Goal: Information Seeking & Learning: Find specific fact

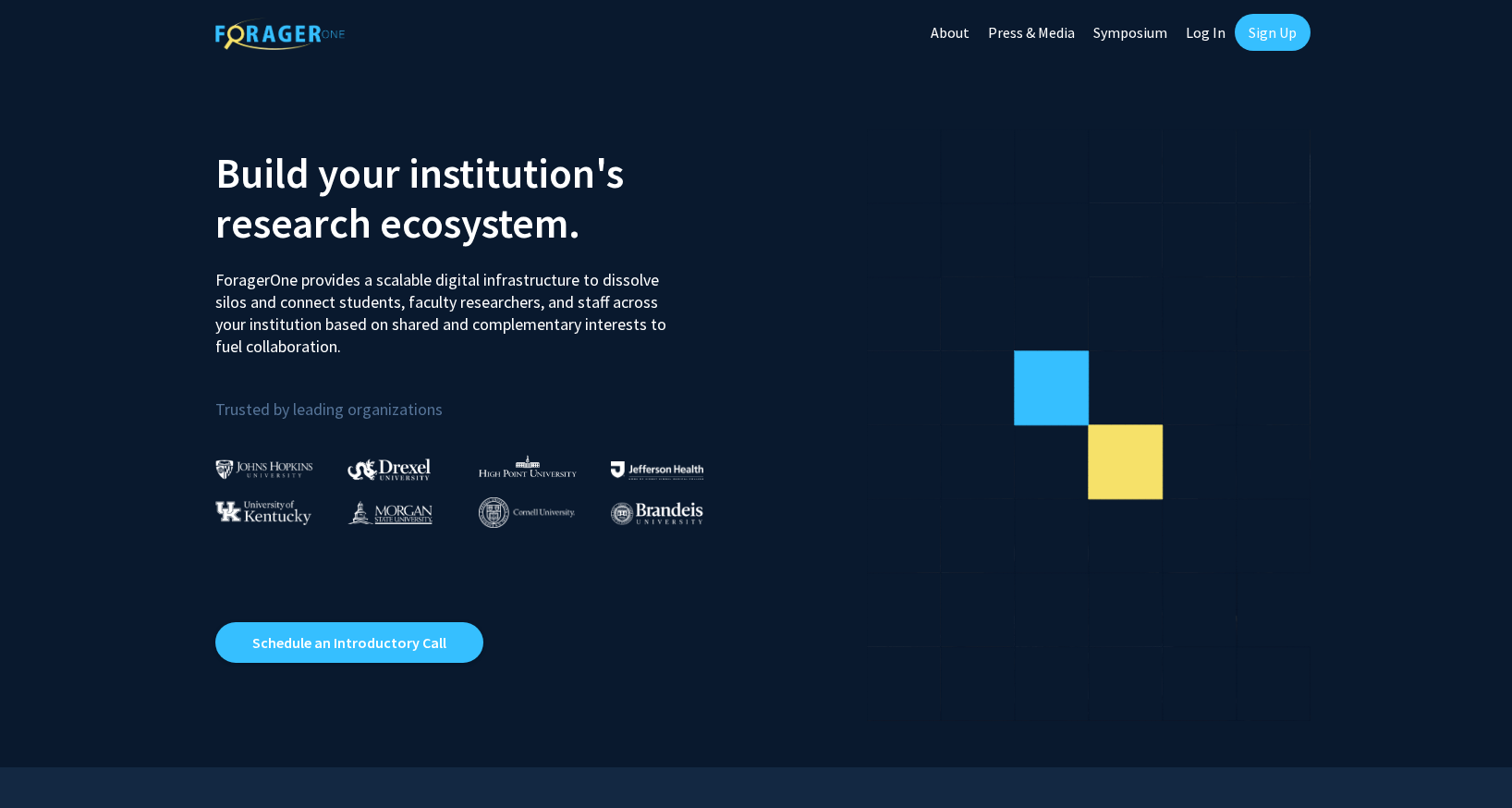
click at [1203, 34] on link "Log In" at bounding box center [1205, 32] width 58 height 65
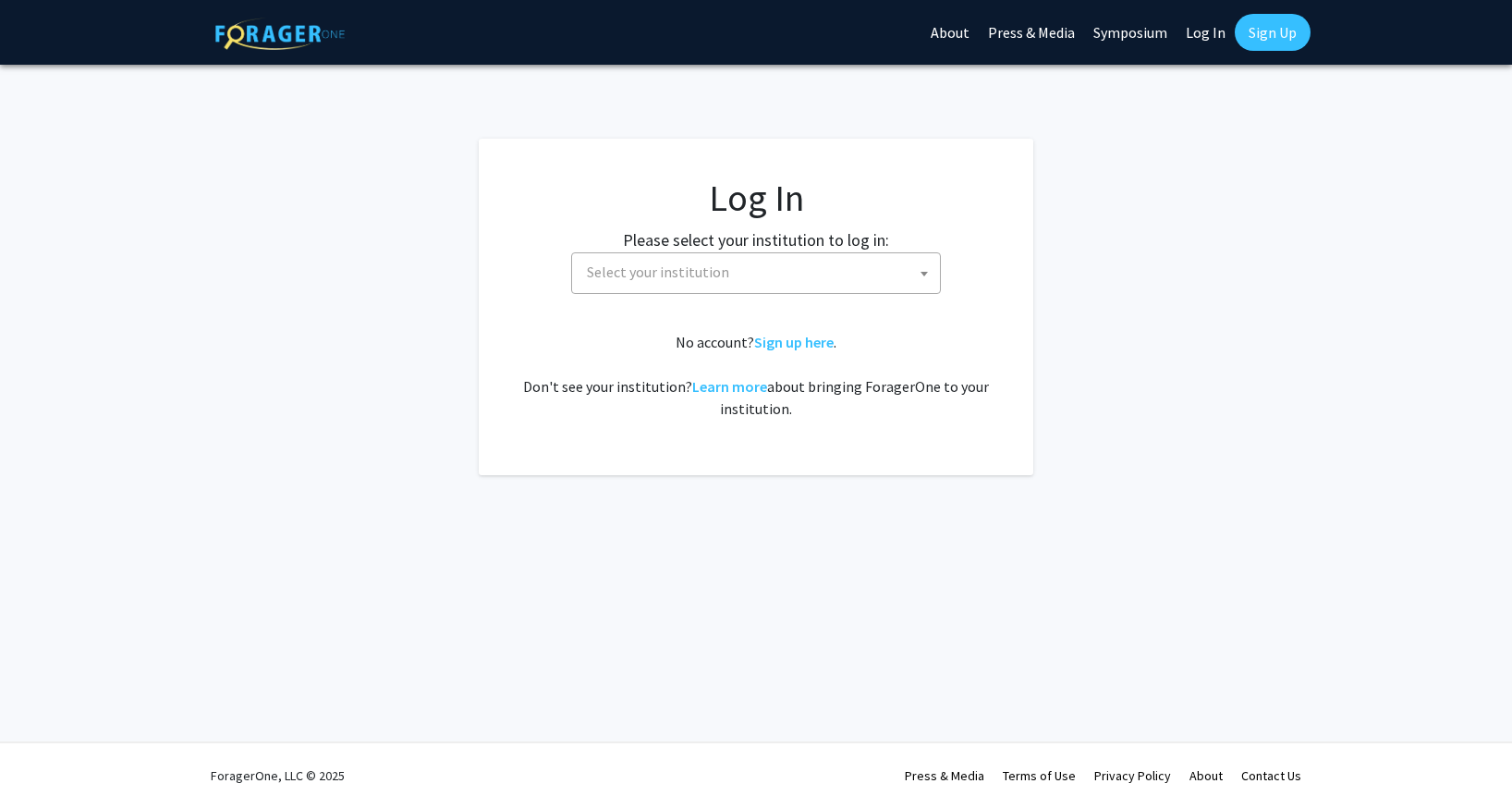
click at [611, 263] on span "Select your institution" at bounding box center [657, 271] width 142 height 18
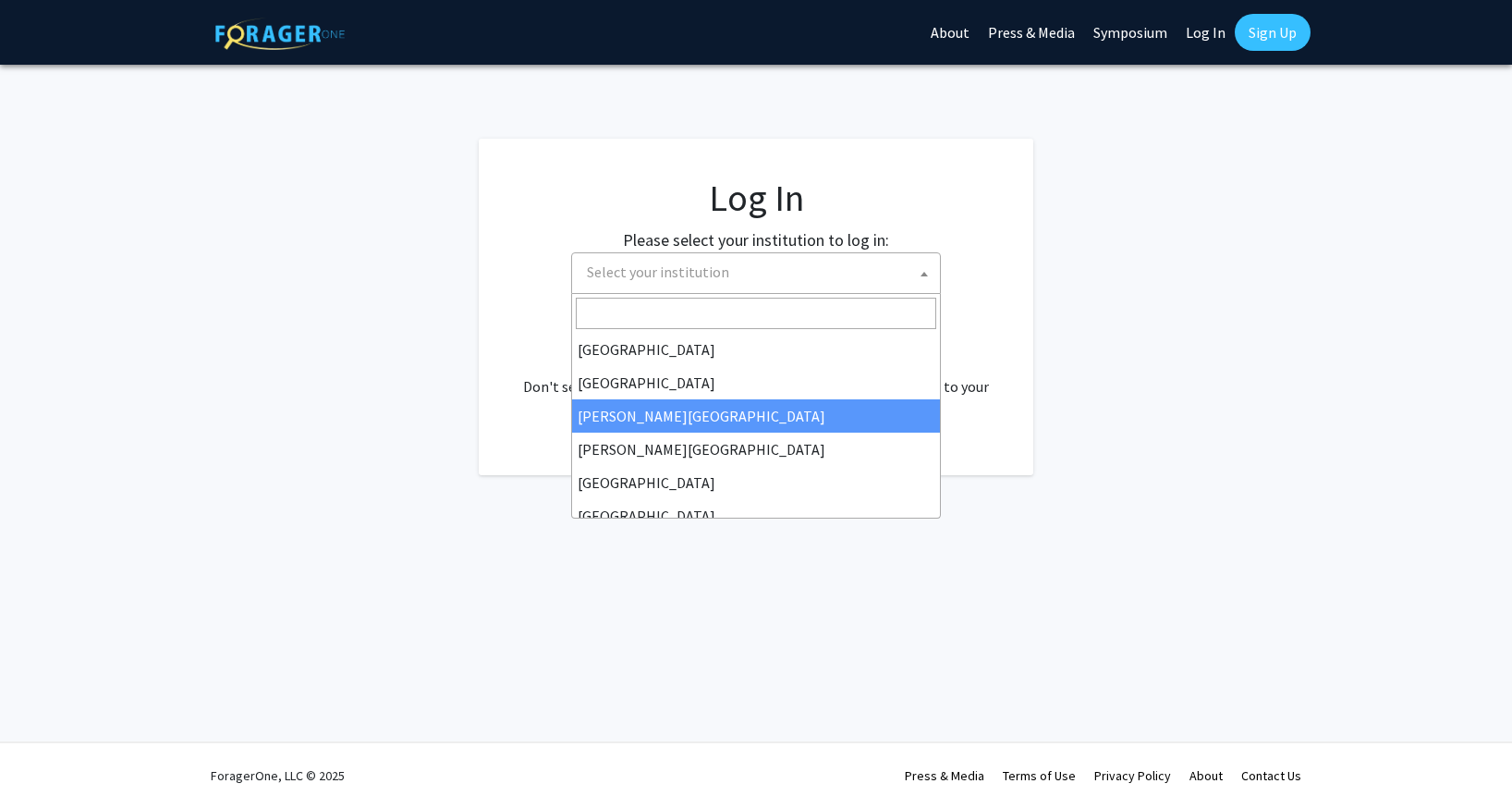
scroll to position [6, 0]
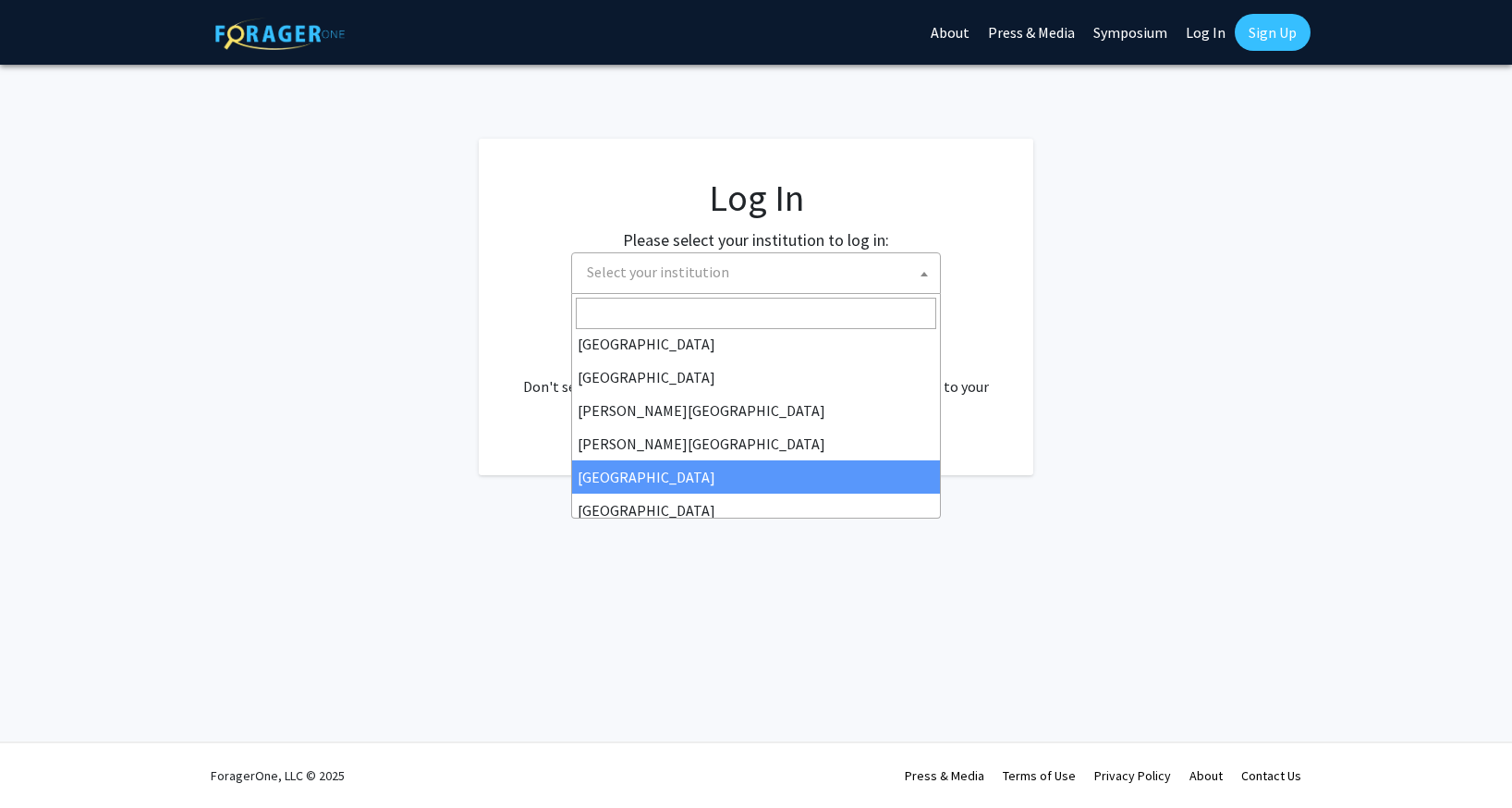
select select "6"
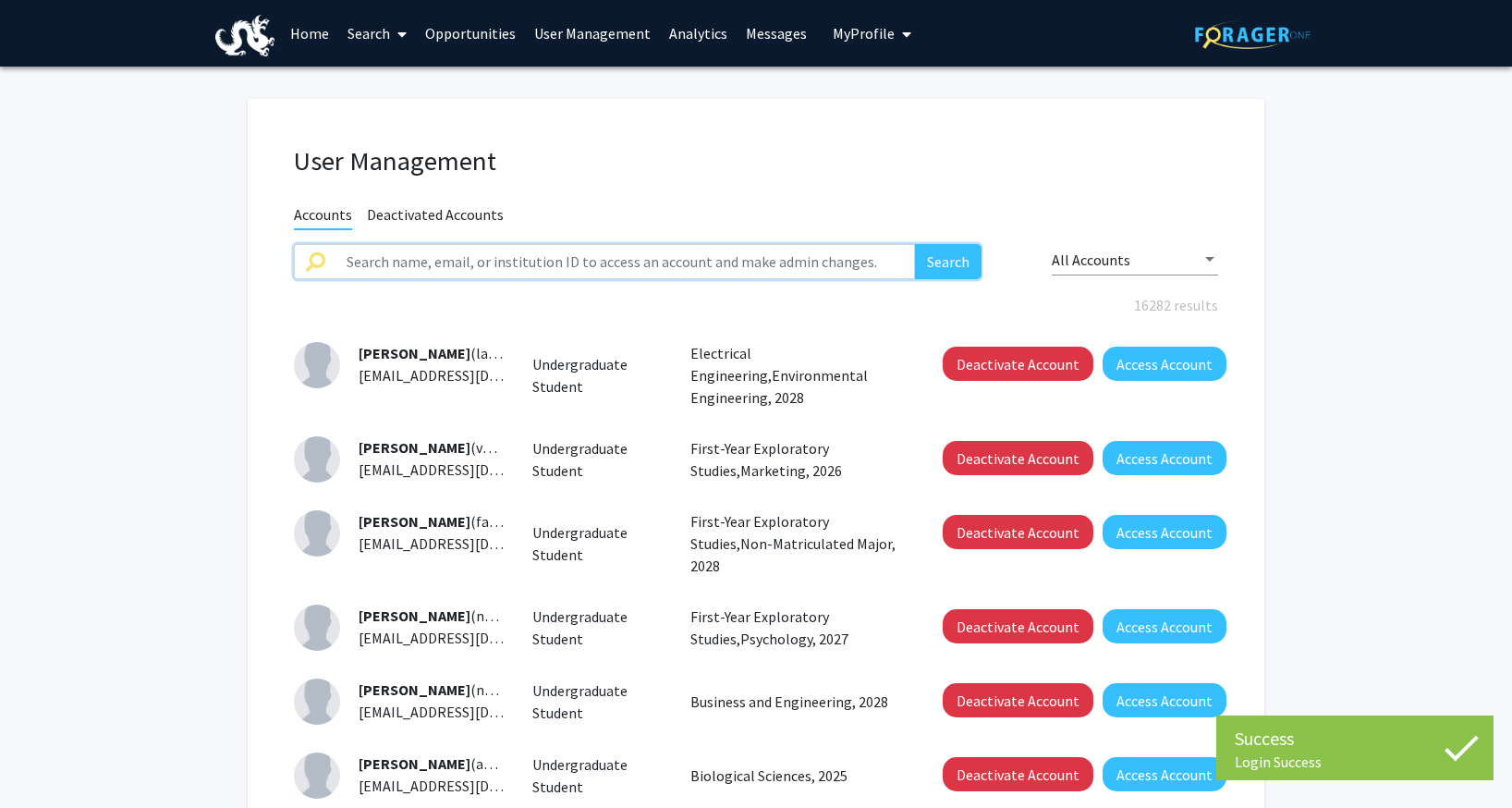
click at [523, 268] on input "text" at bounding box center [625, 261] width 579 height 35
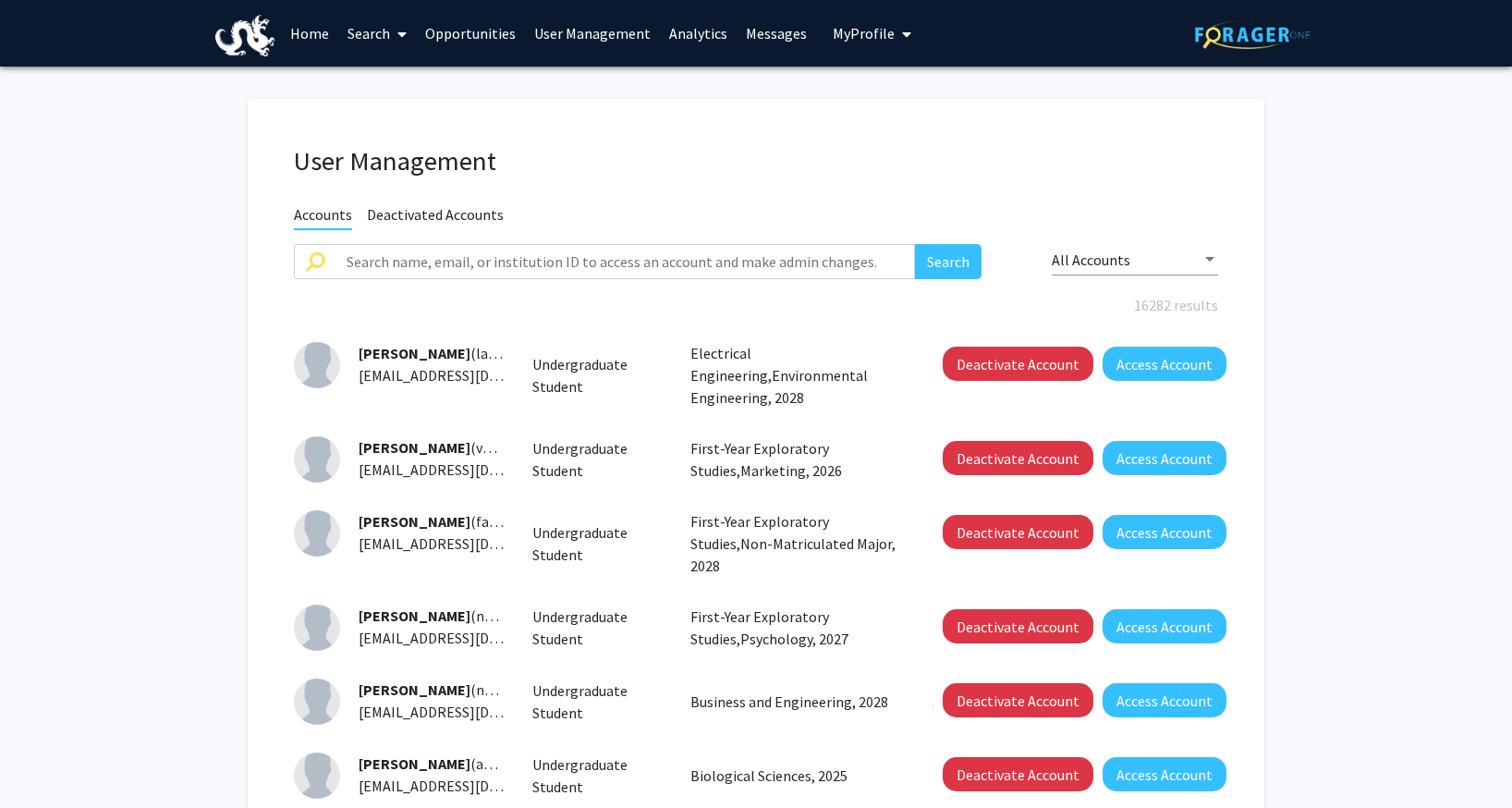
scroll to position [3, 0]
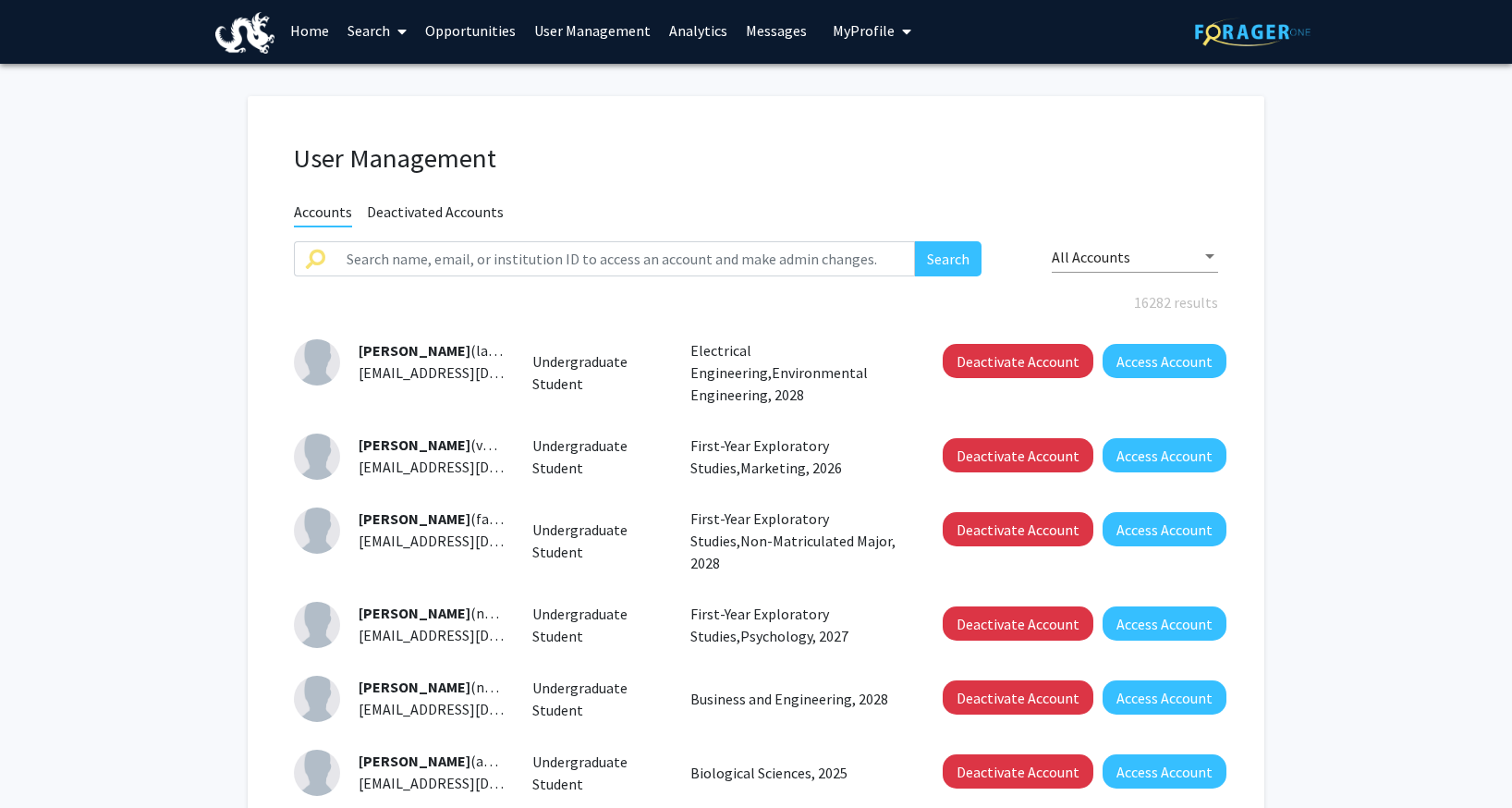
click at [586, 41] on link "User Management" at bounding box center [593, 30] width 135 height 65
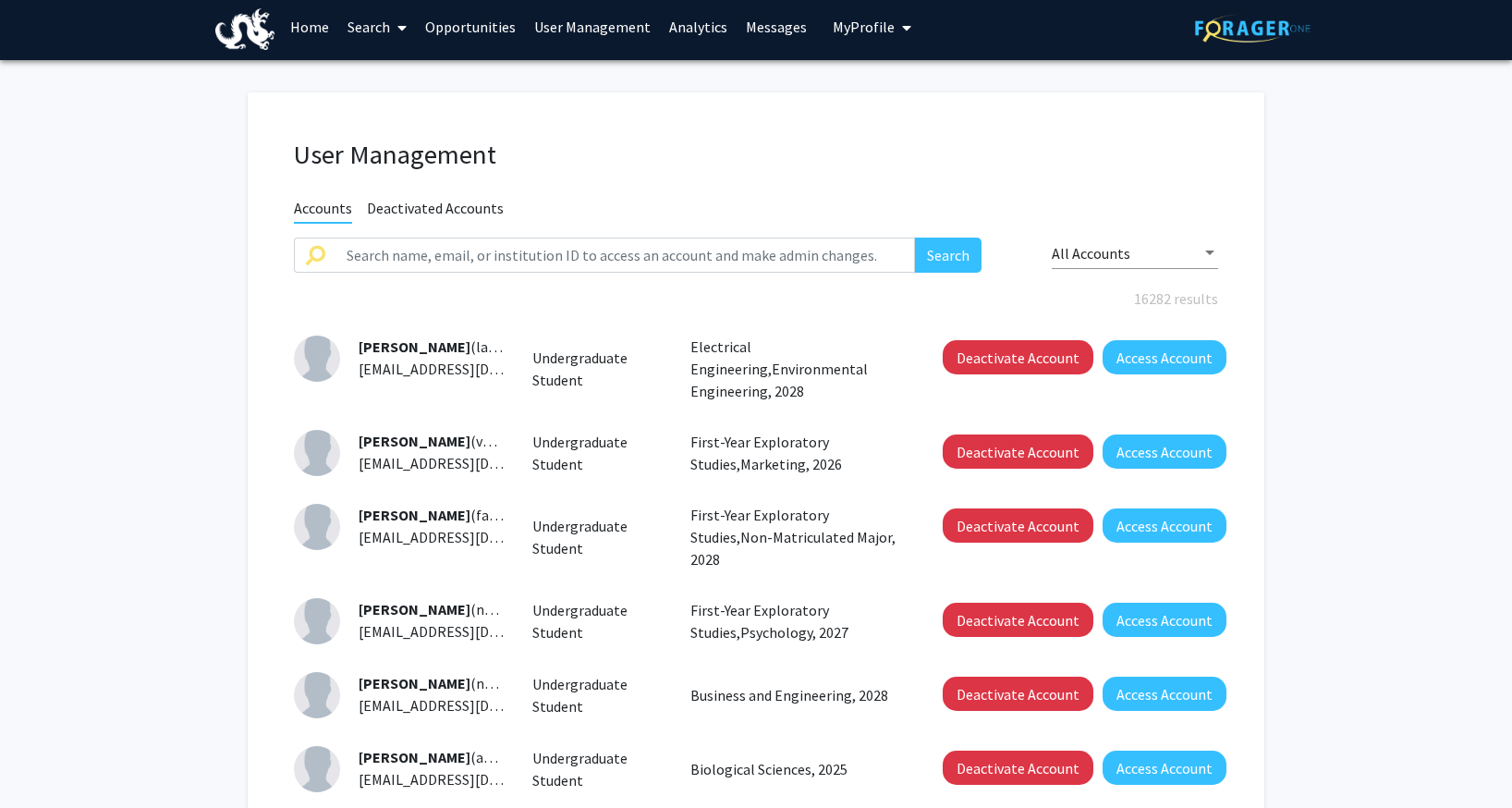
scroll to position [9, 0]
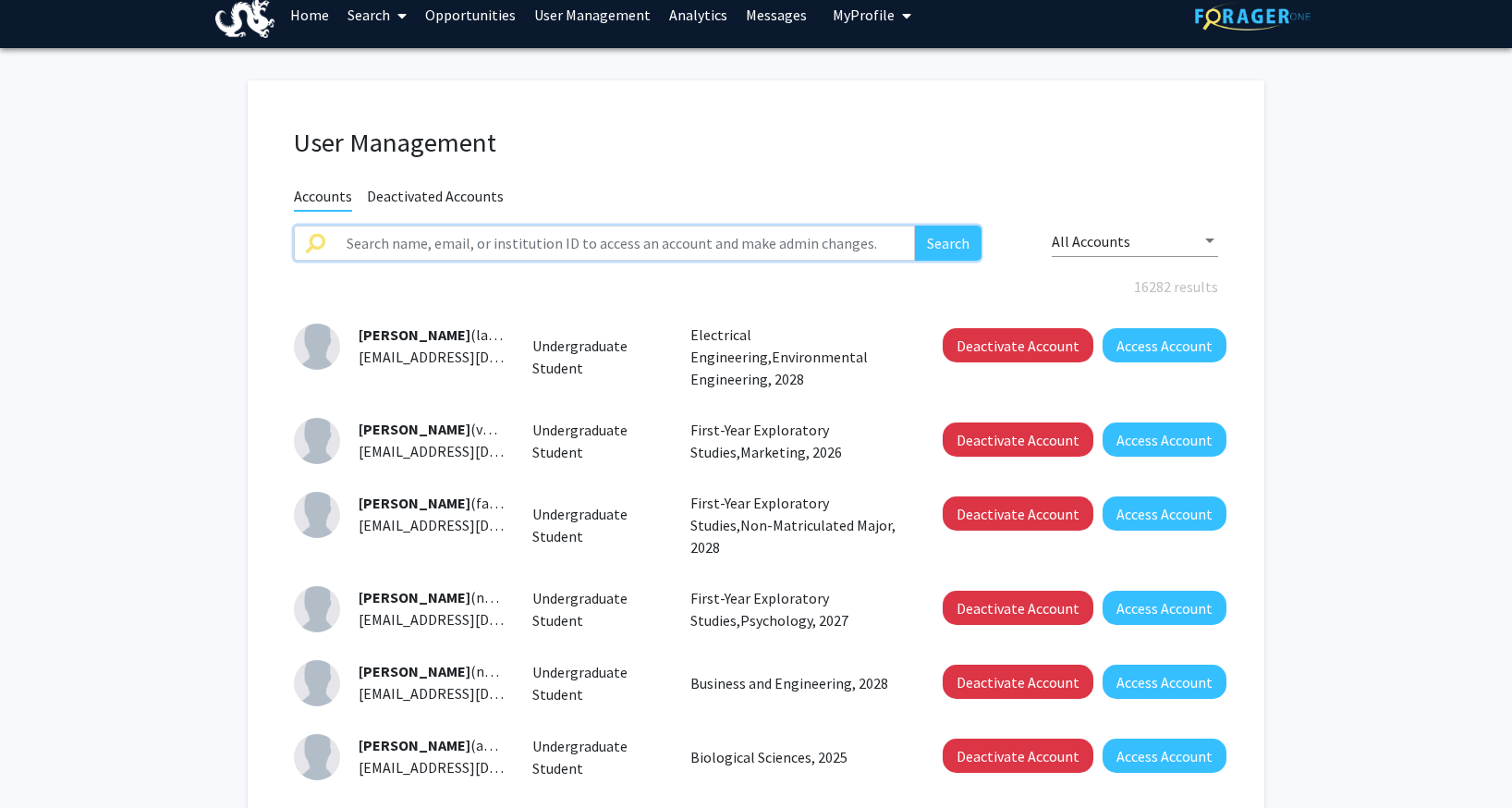
click at [517, 241] on input "text" at bounding box center [625, 243] width 579 height 35
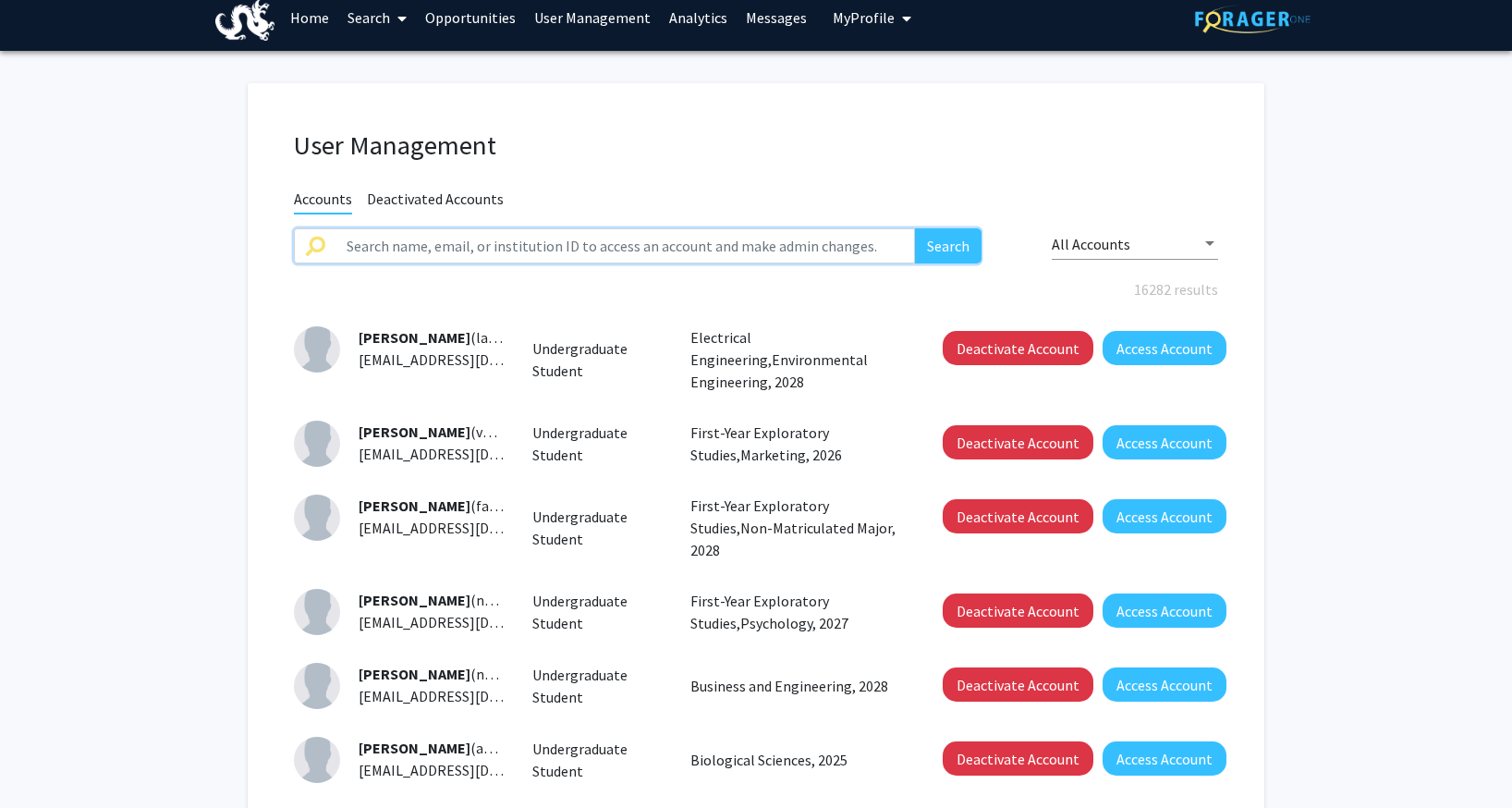
scroll to position [0, 0]
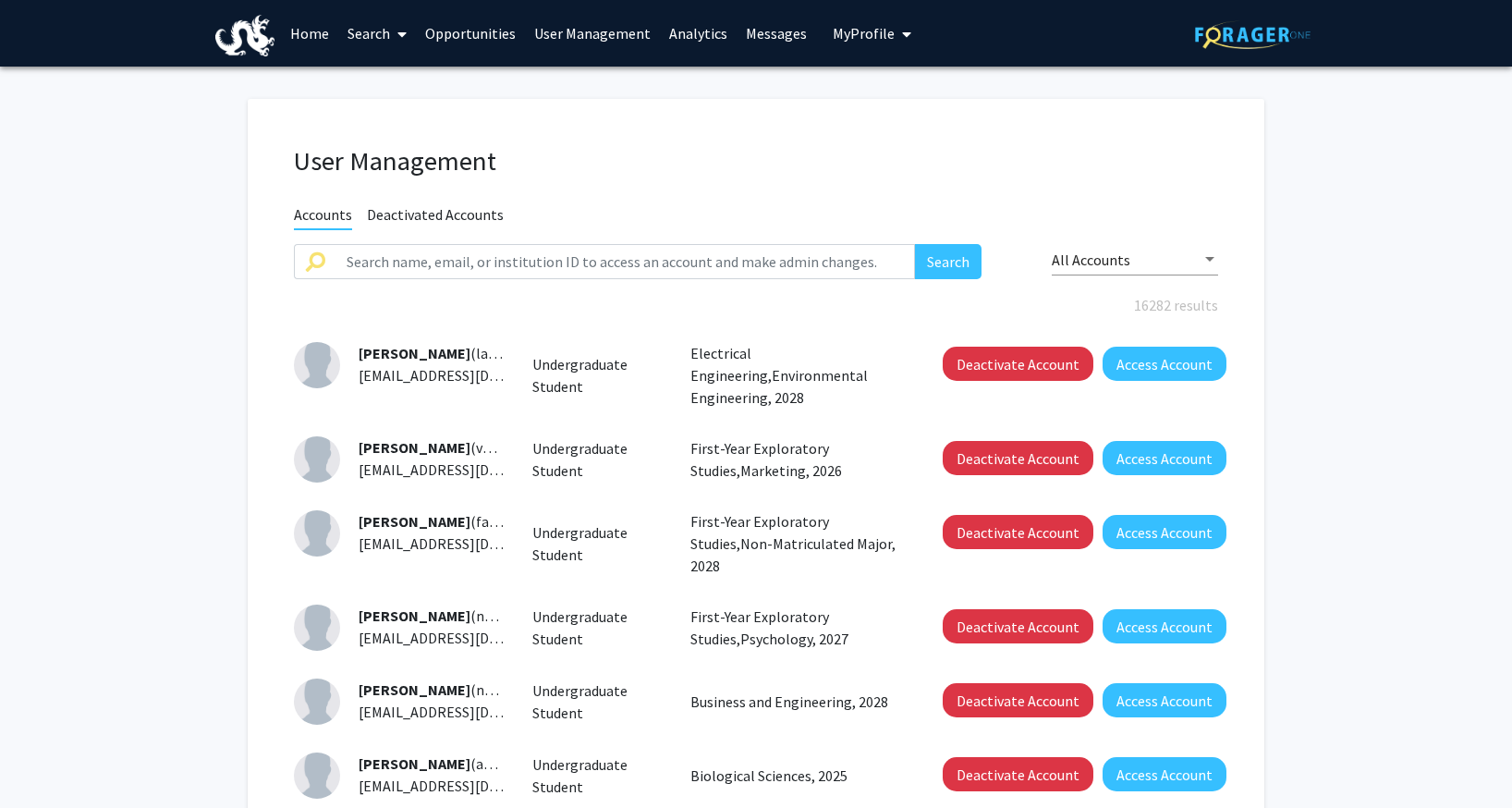
click at [411, 34] on link "Search" at bounding box center [376, 33] width 77 height 65
click at [329, 32] on link "Home" at bounding box center [310, 33] width 57 height 65
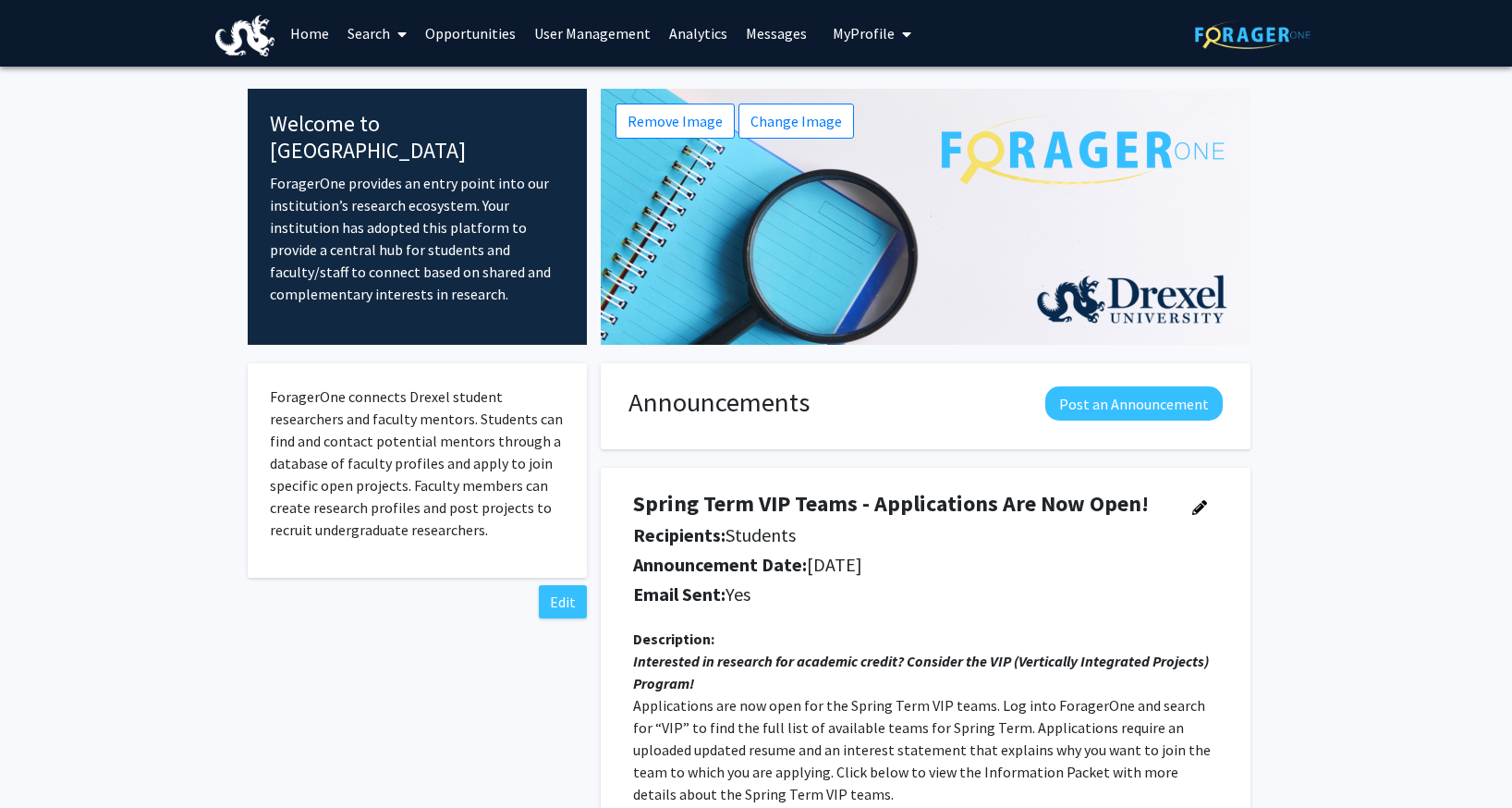
click at [360, 36] on link "Search" at bounding box center [376, 33] width 77 height 65
click at [385, 119] on span "Students" at bounding box center [394, 122] width 112 height 37
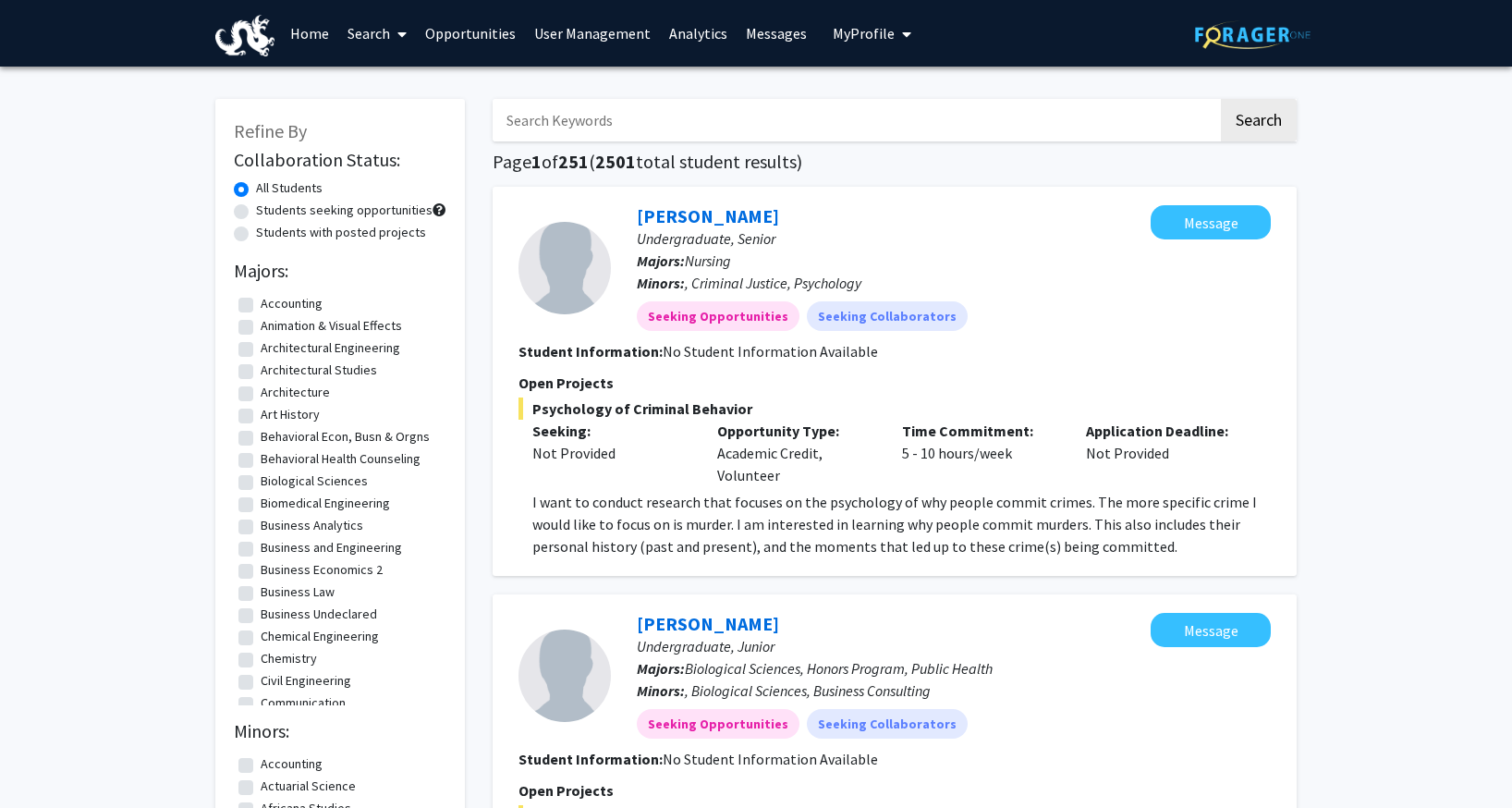
click at [582, 118] on input "Search Keywords" at bounding box center [855, 120] width 725 height 43
type input "star"
click at [1220, 99] on button "Search" at bounding box center [1259, 120] width 76 height 43
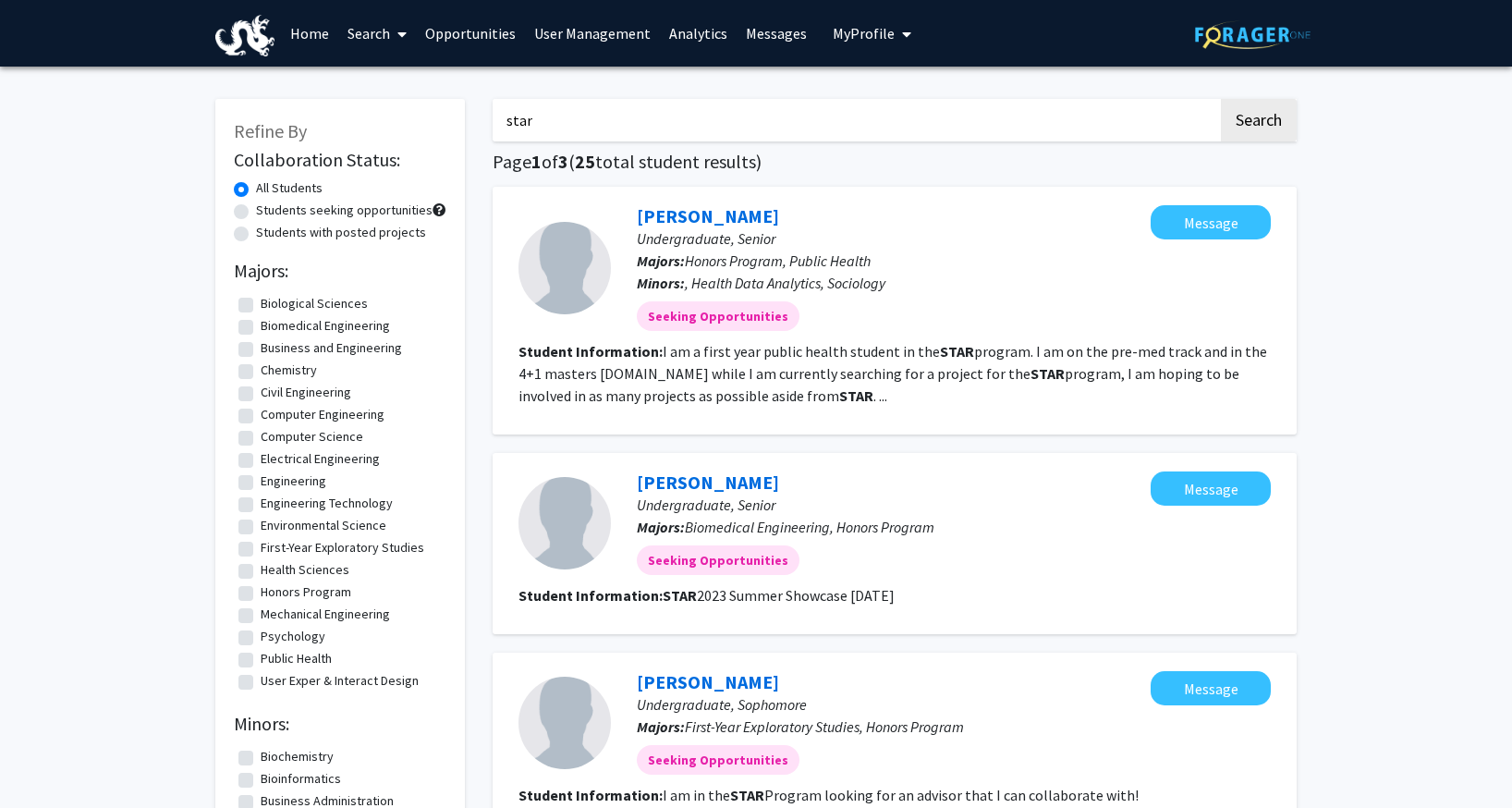
scroll to position [5, 0]
